Goal: Navigation & Orientation: Find specific page/section

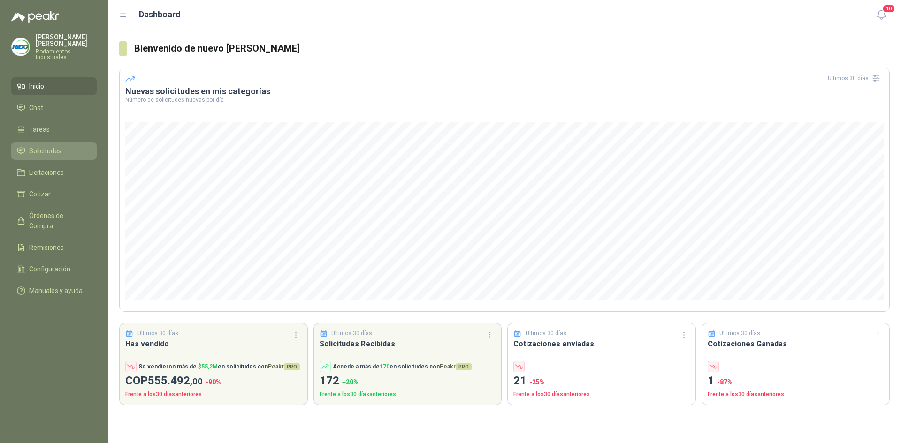
click at [50, 151] on link "Solicitudes" at bounding box center [53, 151] width 85 height 18
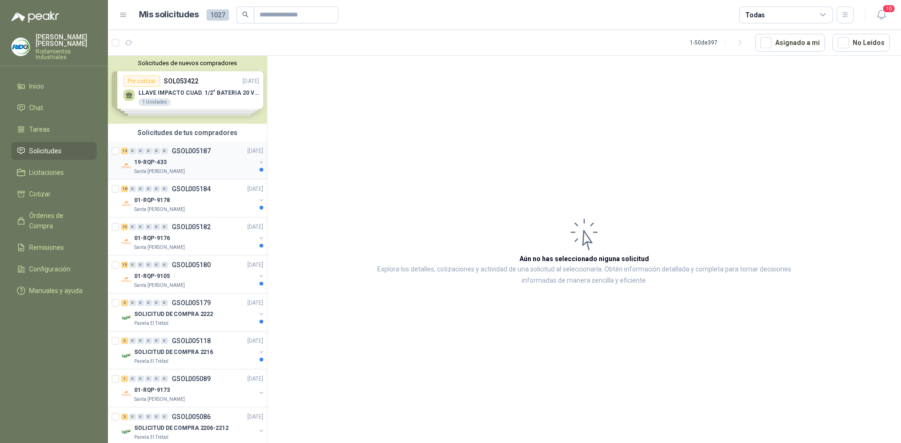
click at [176, 167] on div "19-RQP-433" at bounding box center [195, 162] width 122 height 11
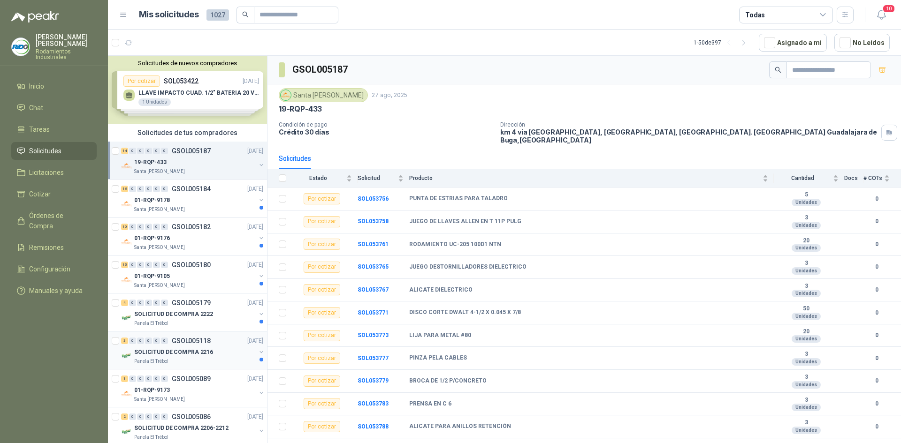
click at [207, 359] on div "Panela El Trébol" at bounding box center [195, 362] width 122 height 8
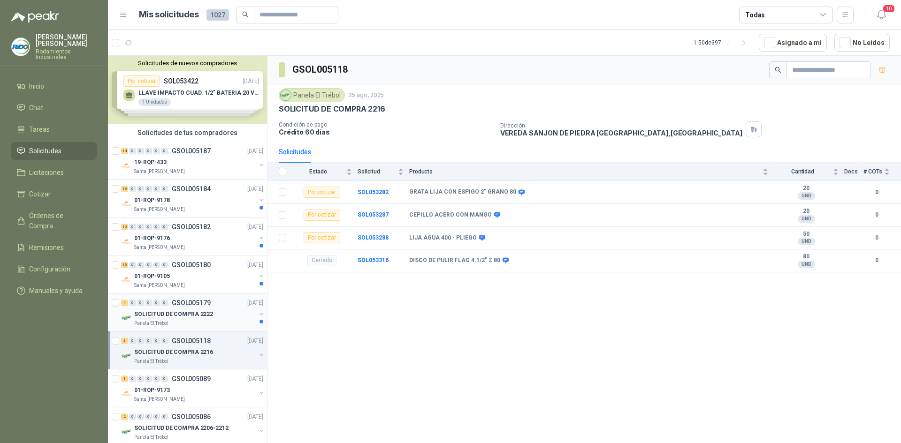
click at [226, 313] on div "SOLICITUD DE COMPRA 2222" at bounding box center [195, 314] width 122 height 11
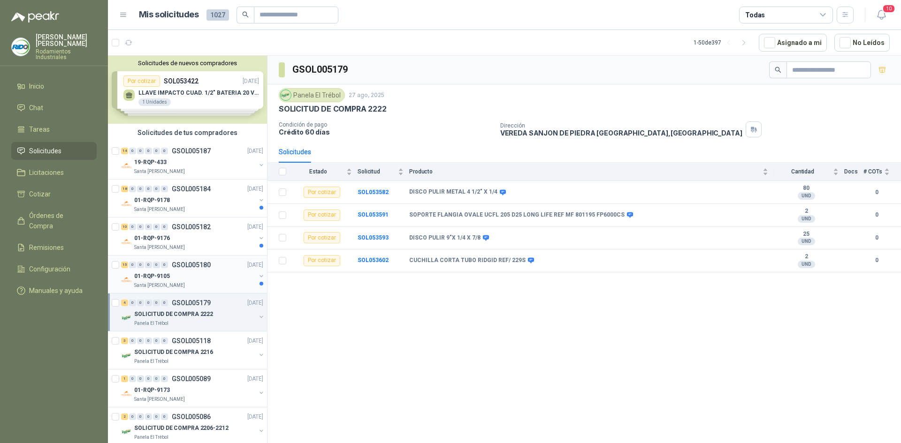
click at [198, 288] on div "Santa [PERSON_NAME]" at bounding box center [195, 286] width 122 height 8
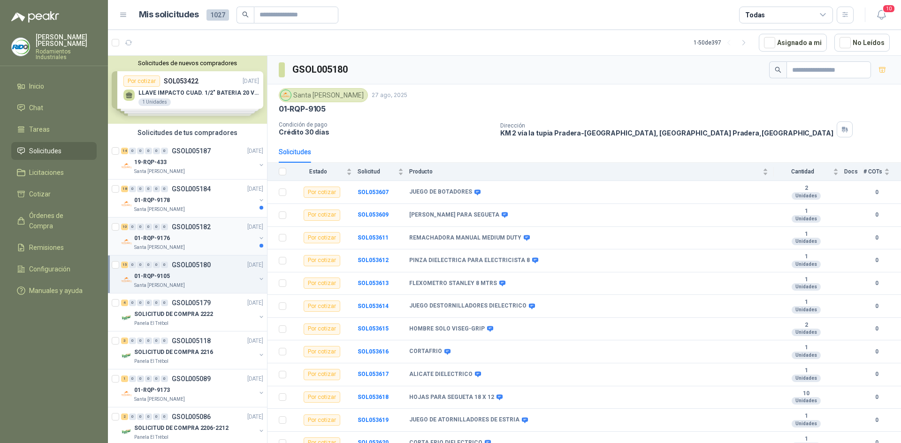
click at [227, 243] on div "01-RQP-9176" at bounding box center [195, 238] width 122 height 11
